Goal: Find specific page/section: Find specific page/section

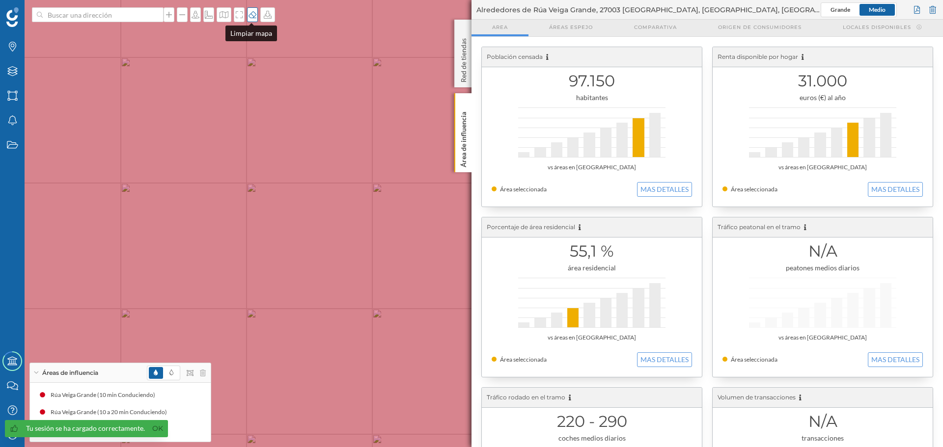
click at [251, 18] on icon at bounding box center [252, 14] width 8 height 7
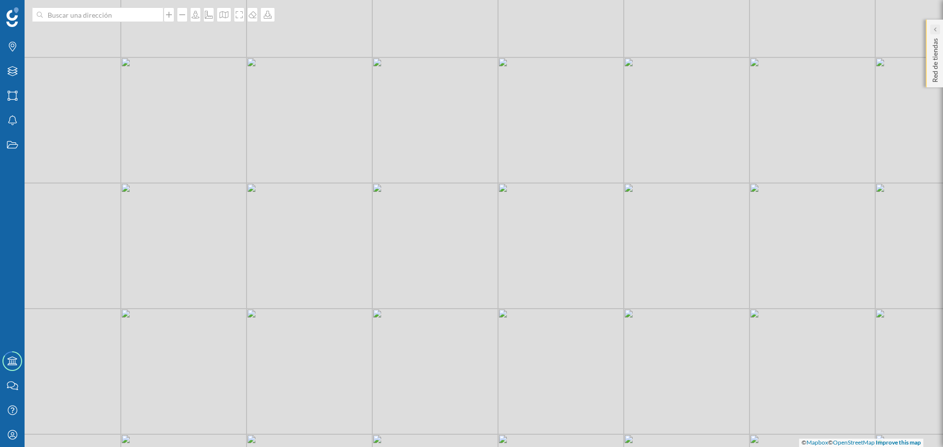
click at [935, 27] on icon at bounding box center [934, 30] width 3 height 6
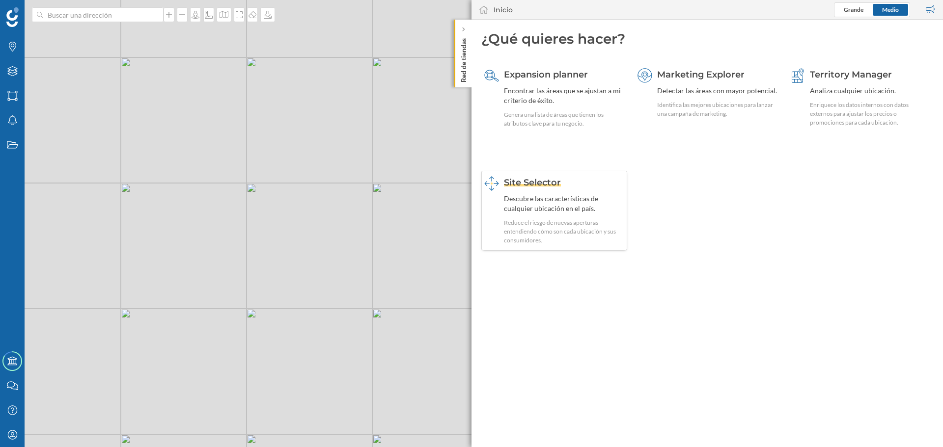
click at [559, 192] on div "Site Selector Descubre las características de cualquier ubicación en el país. R…" at bounding box center [564, 210] width 120 height 69
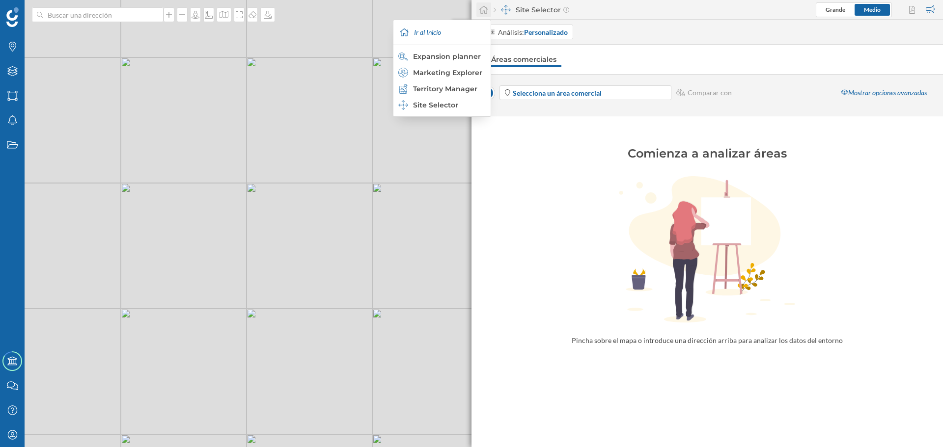
click at [484, 10] on icon at bounding box center [484, 9] width 10 height 9
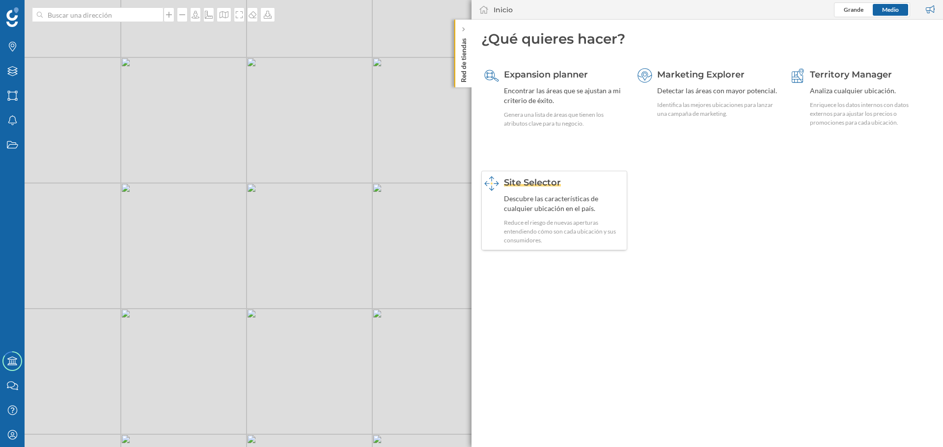
click at [522, 202] on div "Descubre las características de cualquier ubicación en el país." at bounding box center [564, 204] width 120 height 20
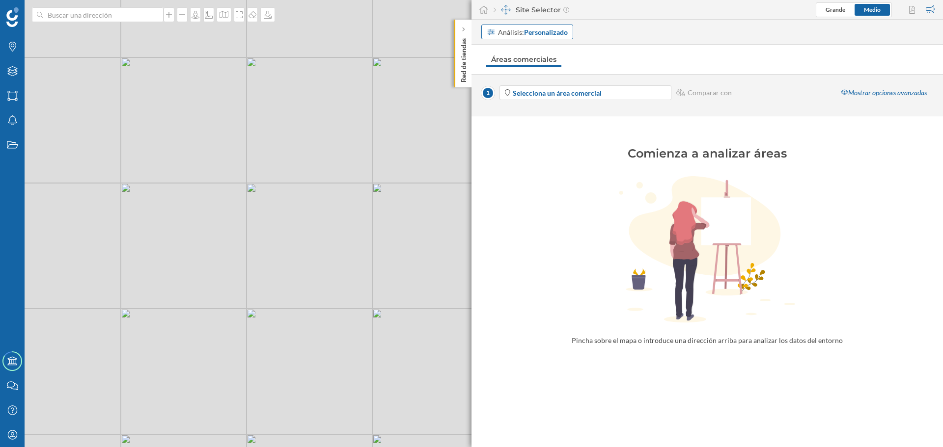
click at [554, 31] on strong "Personalizado" at bounding box center [546, 32] width 44 height 8
click at [517, 90] on div "Área comercial" at bounding box center [510, 86] width 47 height 8
click at [585, 92] on strong "Selecciona un área comercial" at bounding box center [557, 93] width 89 height 8
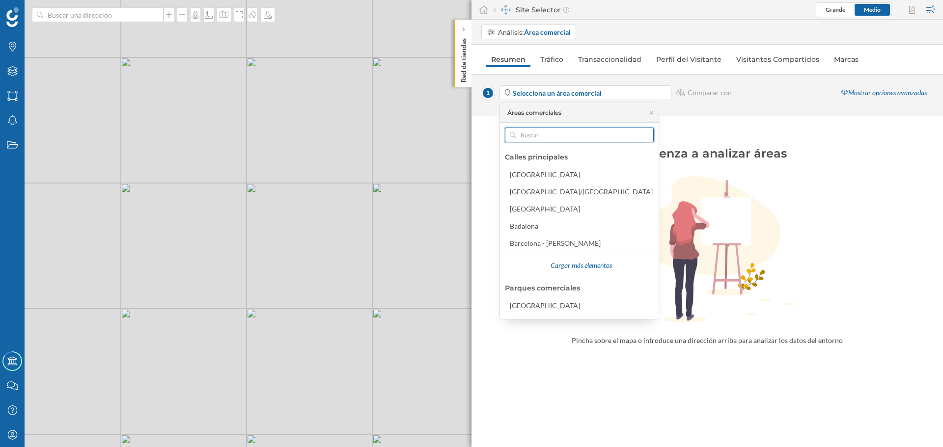
click at [553, 134] on input "text" at bounding box center [579, 135] width 127 height 15
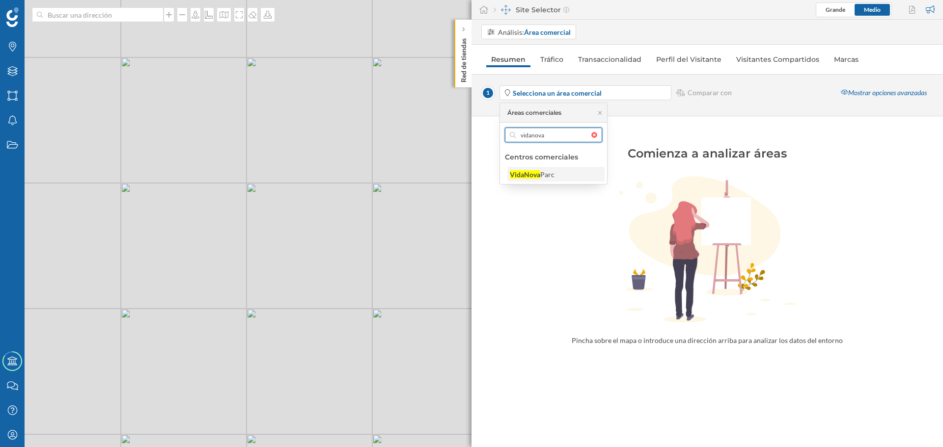
type input "vidanova"
click at [525, 174] on div "VidaNova" at bounding box center [525, 174] width 30 height 8
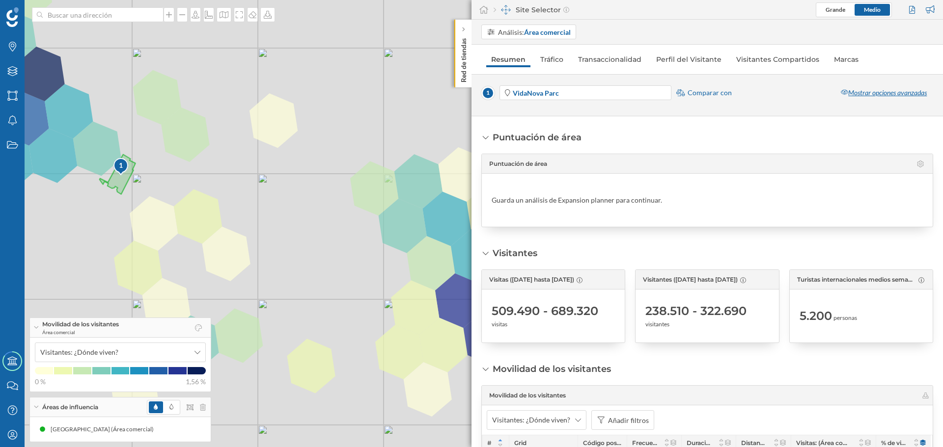
click at [893, 91] on div "Mostrar opciones avanzadas" at bounding box center [883, 92] width 99 height 15
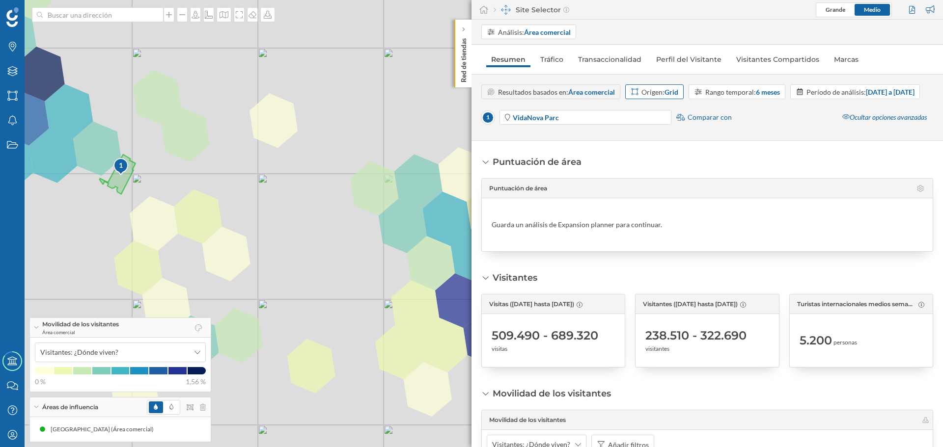
click at [661, 90] on div "Origen: Grid" at bounding box center [659, 92] width 37 height 10
click at [666, 167] on div "Código postal" at bounding box center [651, 166] width 42 height 8
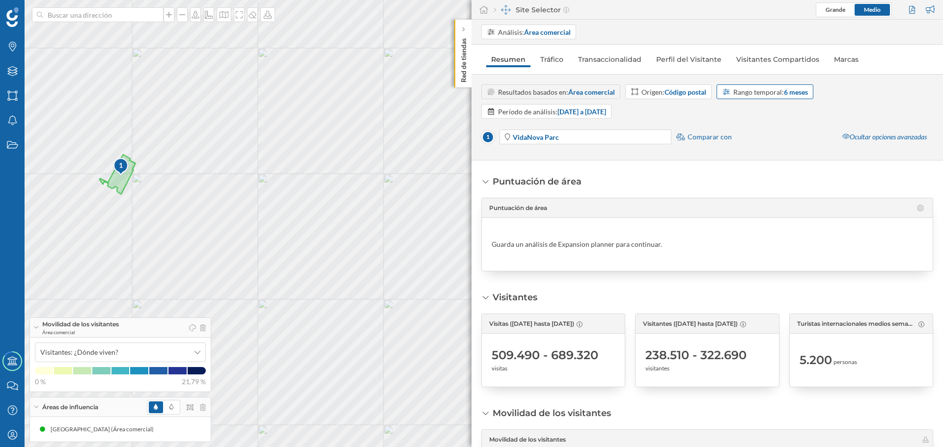
click at [778, 95] on div "Rango temporal: 6 meses" at bounding box center [770, 92] width 75 height 10
click at [759, 186] on div "12 meses" at bounding box center [765, 183] width 85 height 10
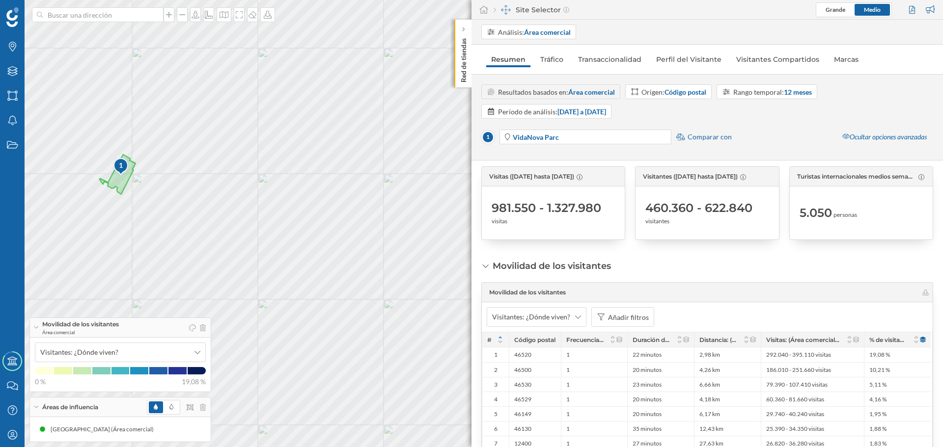
scroll to position [246, 0]
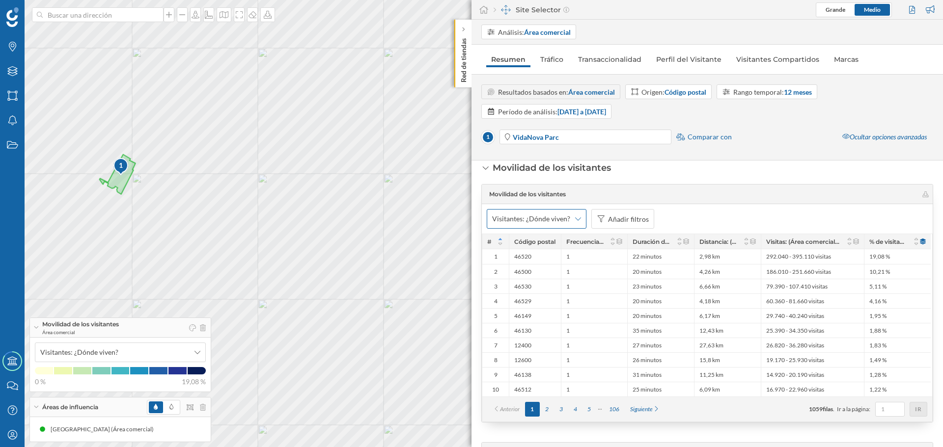
click at [576, 220] on icon at bounding box center [578, 219] width 6 height 7
click at [708, 211] on div "Visitantes: ¿Dónde viven? Añadir filtros" at bounding box center [707, 218] width 451 height 29
